Goal: Information Seeking & Learning: Learn about a topic

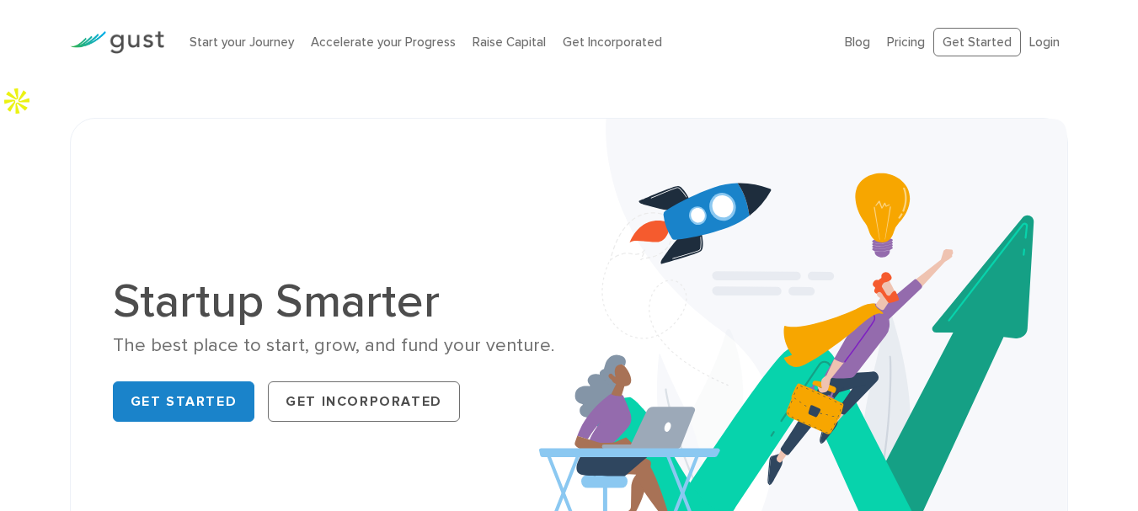
click at [916, 51] on li "Pricing" at bounding box center [906, 42] width 38 height 19
click at [914, 44] on link "Pricing" at bounding box center [906, 42] width 38 height 15
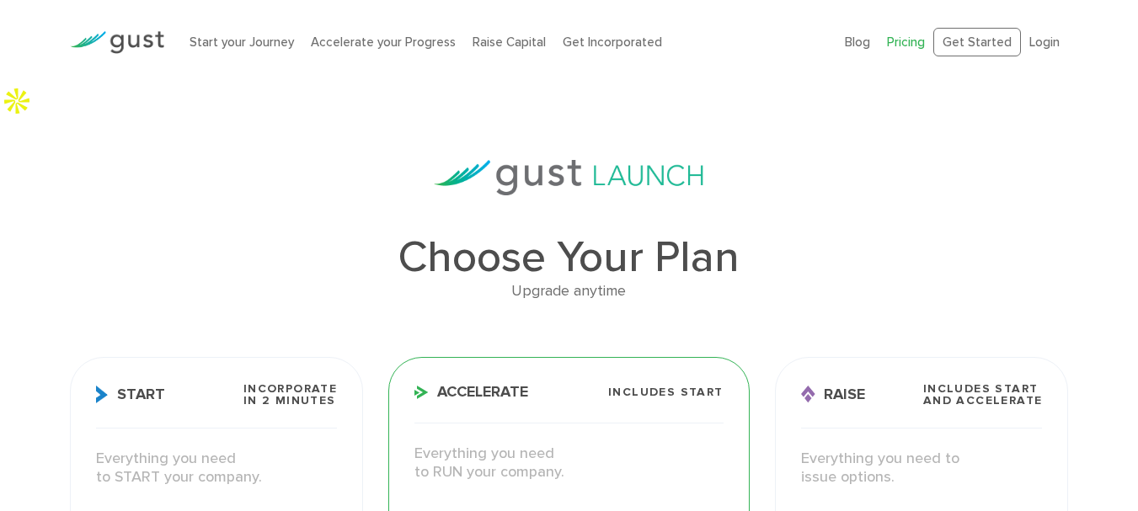
drag, startPoint x: 1150, startPoint y: 48, endPoint x: 1150, endPoint y: 5, distance: 43.0
